Goal: Transaction & Acquisition: Purchase product/service

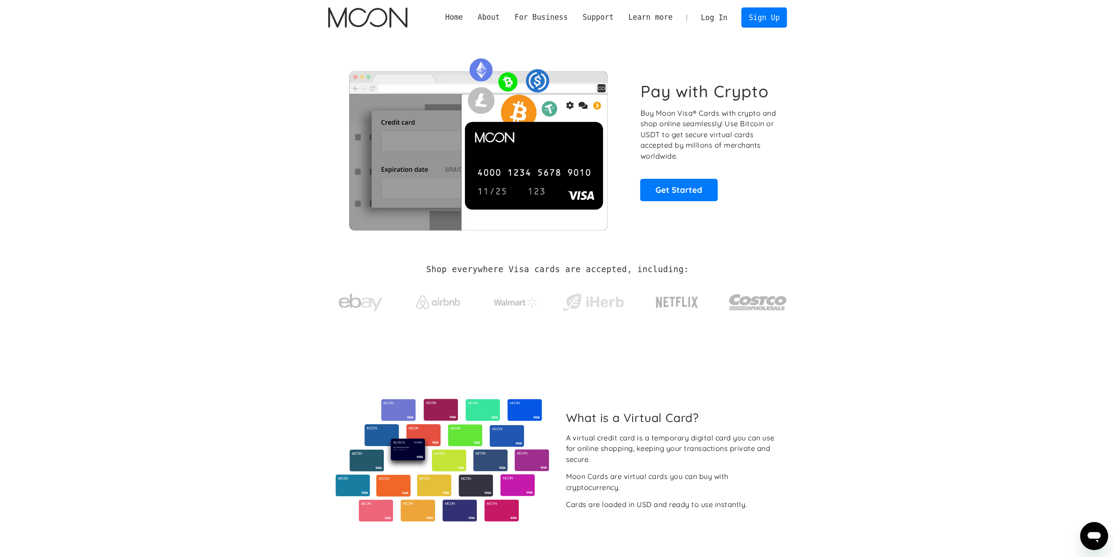
click at [717, 15] on link "Log In" at bounding box center [714, 17] width 41 height 19
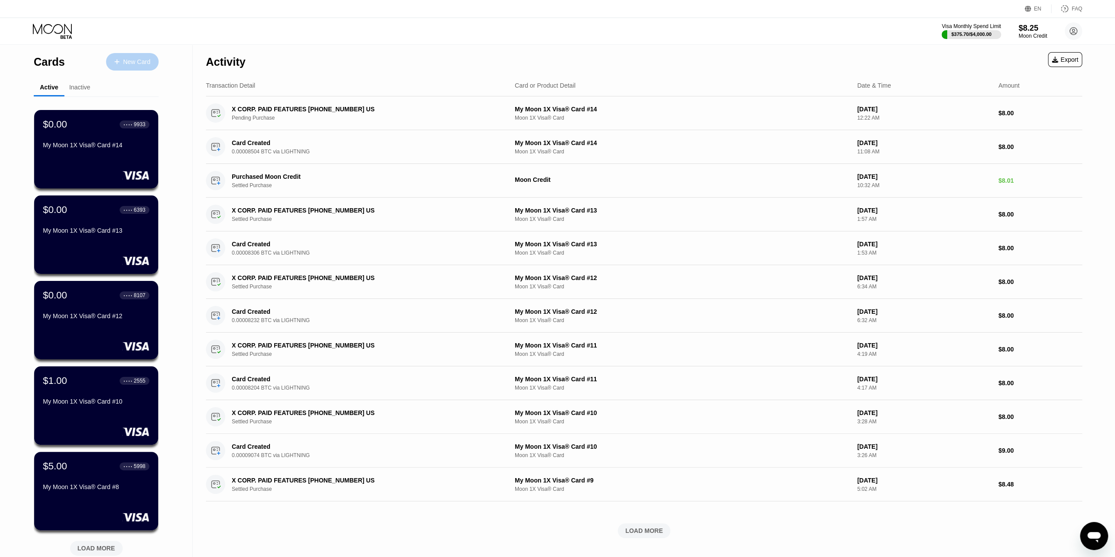
click at [122, 63] on div at bounding box center [122, 61] width 4 height 7
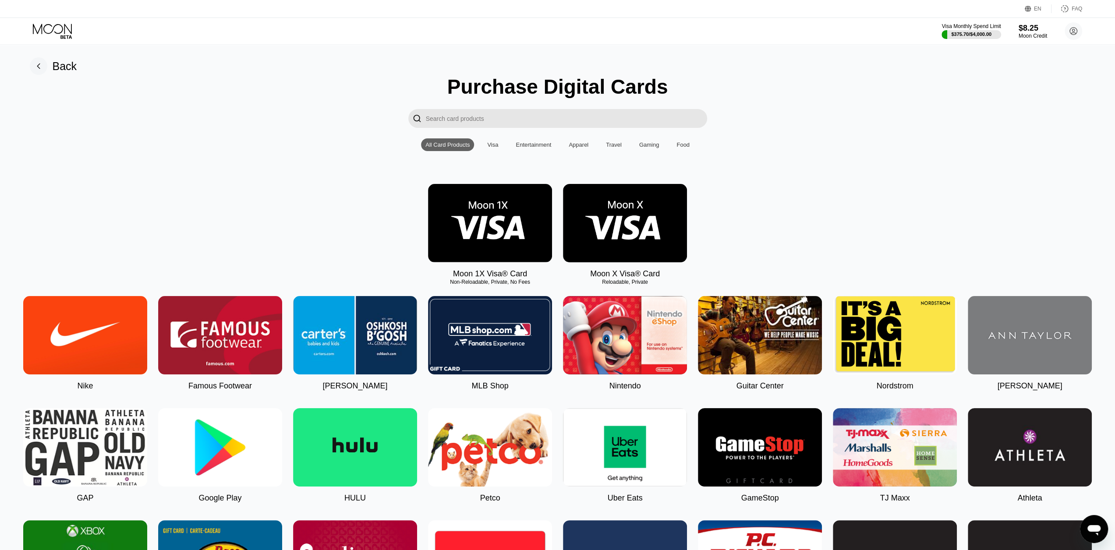
click at [504, 233] on img at bounding box center [490, 223] width 124 height 78
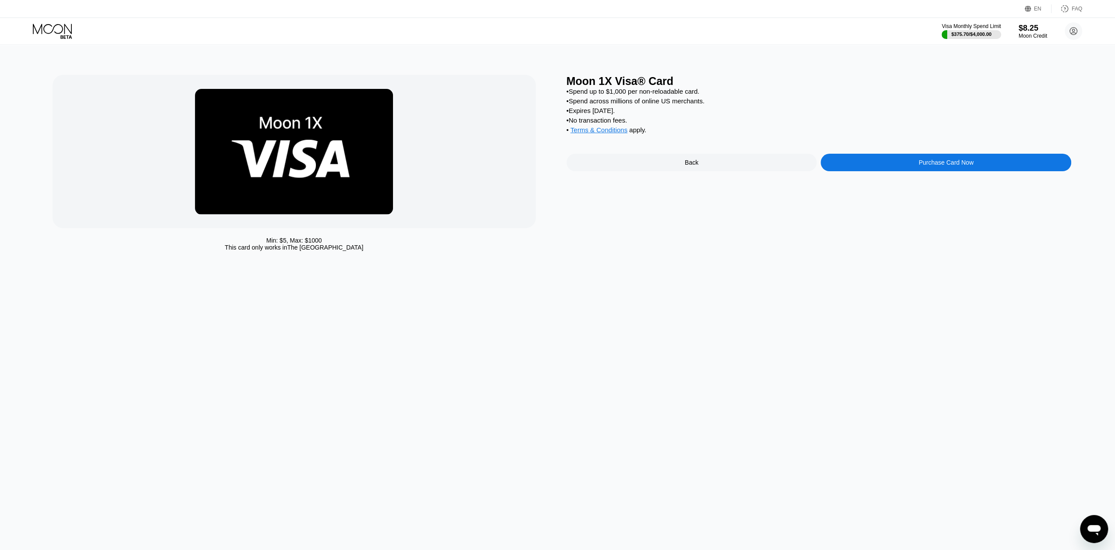
click at [845, 163] on div "Purchase Card Now" at bounding box center [946, 163] width 251 height 18
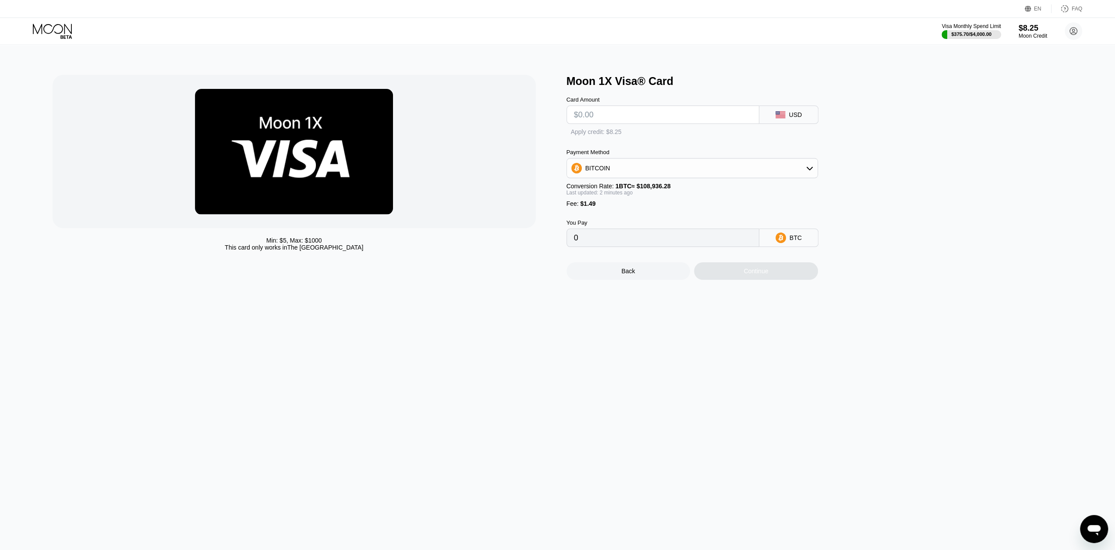
click at [606, 124] on input "text" at bounding box center [663, 115] width 178 height 18
type input "$8"
type input "0.00008712"
type input "$8"
click at [877, 166] on div "Moon 1X Visa® Card Card Amount $8 USD Apply credit: $8.25 Payment Method BITCOI…" at bounding box center [819, 177] width 505 height 205
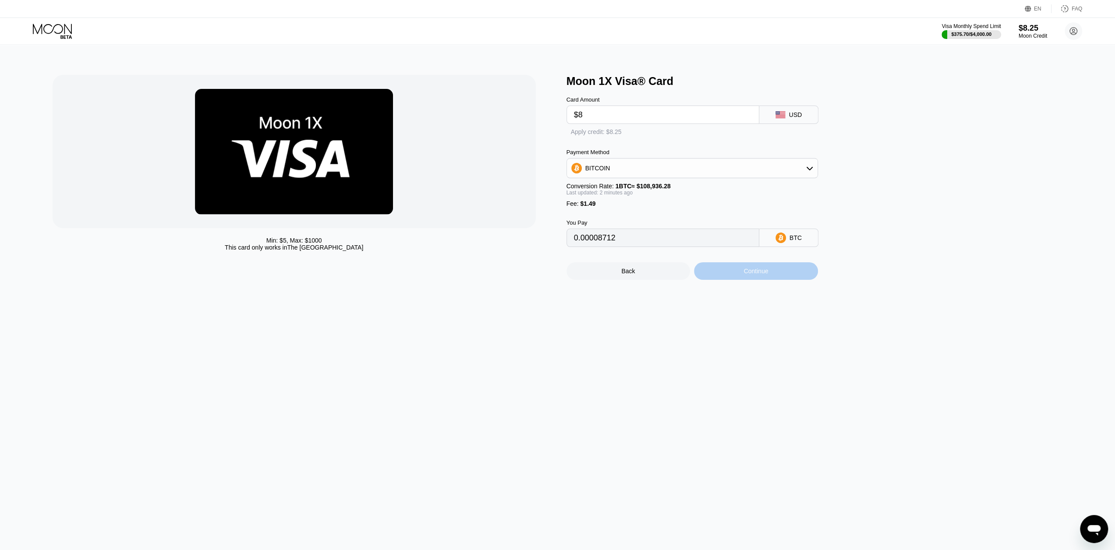
click at [778, 280] on div "Continue" at bounding box center [756, 272] width 124 height 18
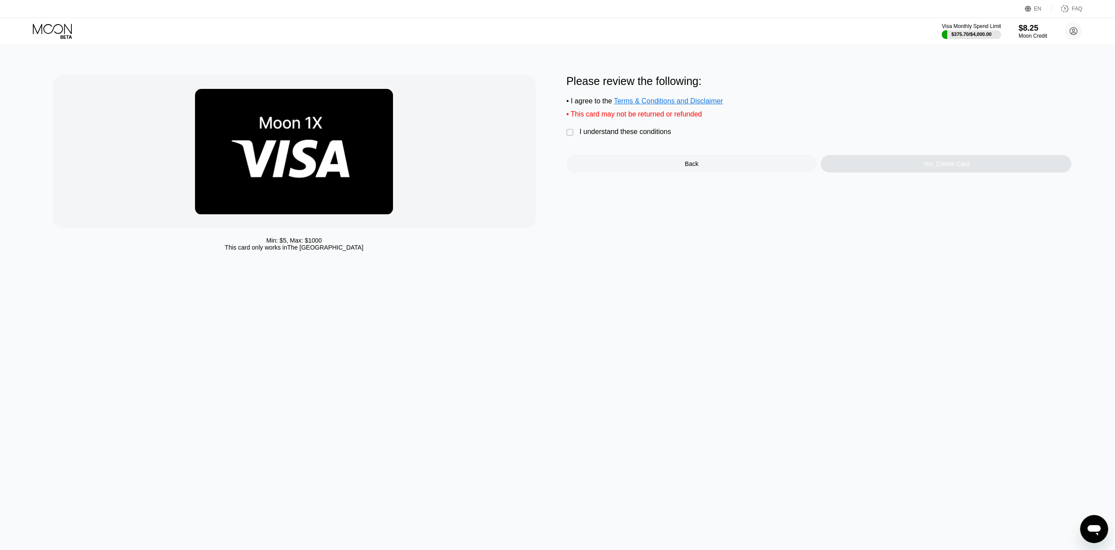
click at [598, 149] on div "Please review the following: • I agree to the Terms & Conditions and Disclaimer…" at bounding box center [819, 124] width 505 height 98
click at [601, 136] on div "I understand these conditions" at bounding box center [626, 132] width 92 height 8
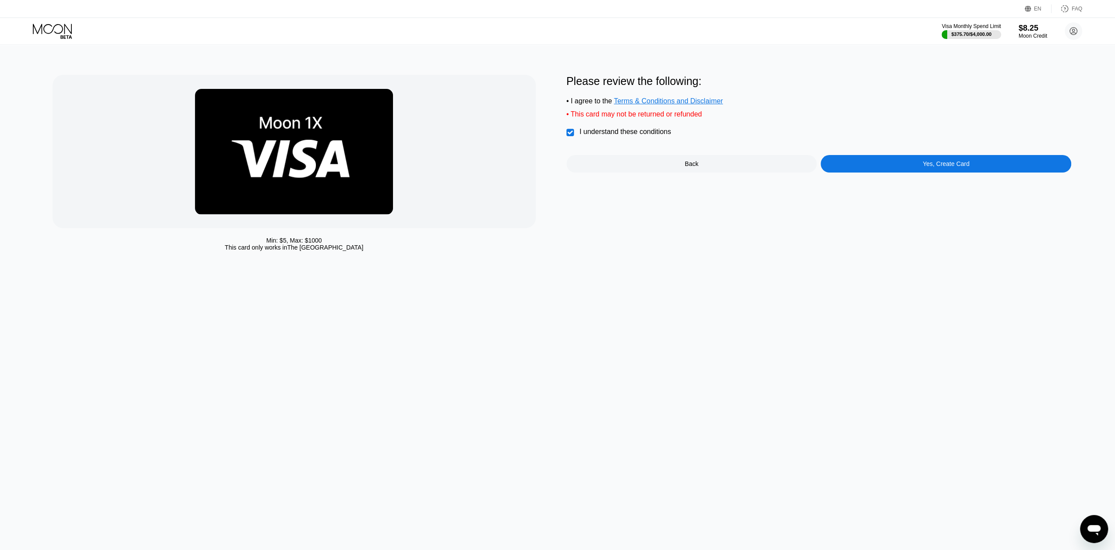
click at [868, 170] on div "Yes, Create Card" at bounding box center [946, 164] width 251 height 18
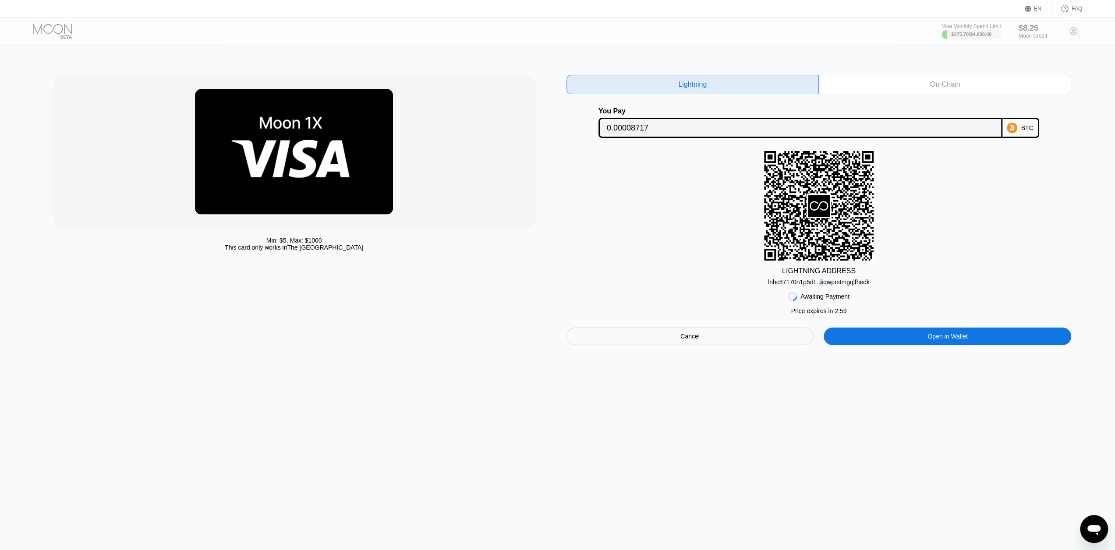
click at [820, 286] on div "lnbc87170n1p5dt...sqwpmtmgqlfhedk" at bounding box center [819, 282] width 102 height 7
click at [811, 286] on div "lnbc87170n1p5dt...sqwpmtmgqlfhedk" at bounding box center [819, 282] width 102 height 7
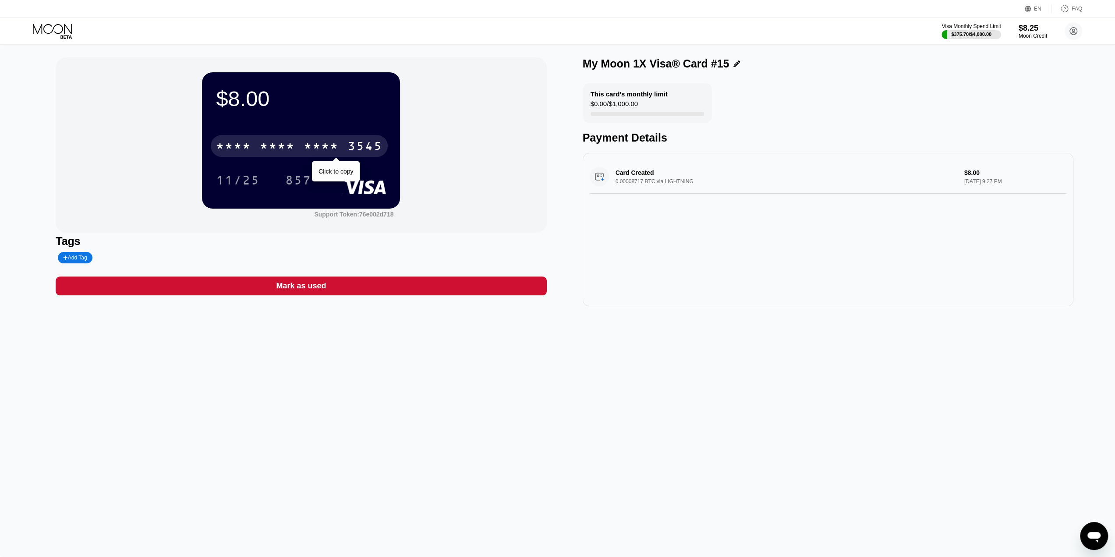
click at [242, 153] on div "* * * *" at bounding box center [233, 147] width 35 height 14
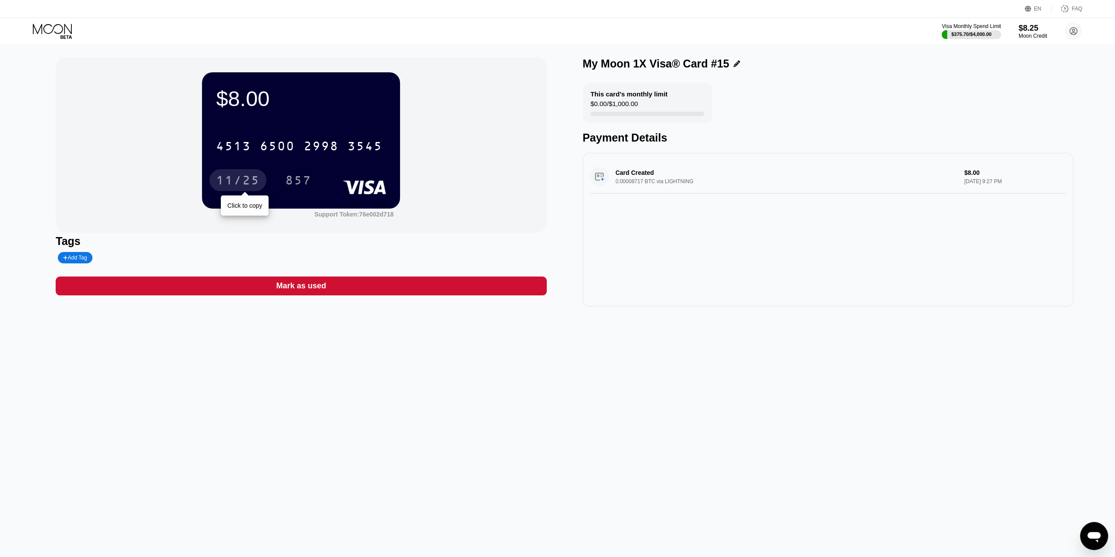
click at [252, 178] on div "11/25" at bounding box center [238, 181] width 44 height 14
click at [290, 191] on div "857" at bounding box center [298, 180] width 39 height 22
